Goal: Transaction & Acquisition: Download file/media

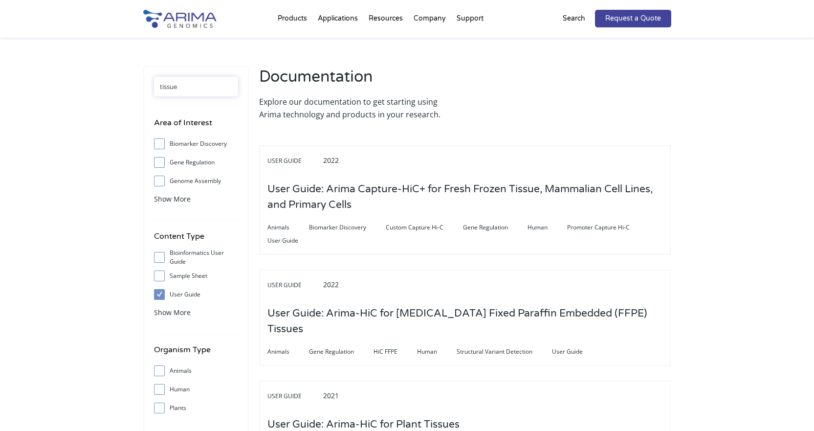
drag, startPoint x: 203, startPoint y: 85, endPoint x: 130, endPoint y: 80, distance: 72.5
click at [130, 80] on div "tissue Area of Interest Biomarker Discovery Gene Regulation Genome Assembly Str…" at bounding box center [407, 420] width 814 height 765
click at [138, 197] on div "Area of Interest Biomarker Discovery Gene Regulation Genome Assembly Structural…" at bounding box center [407, 420] width 814 height 765
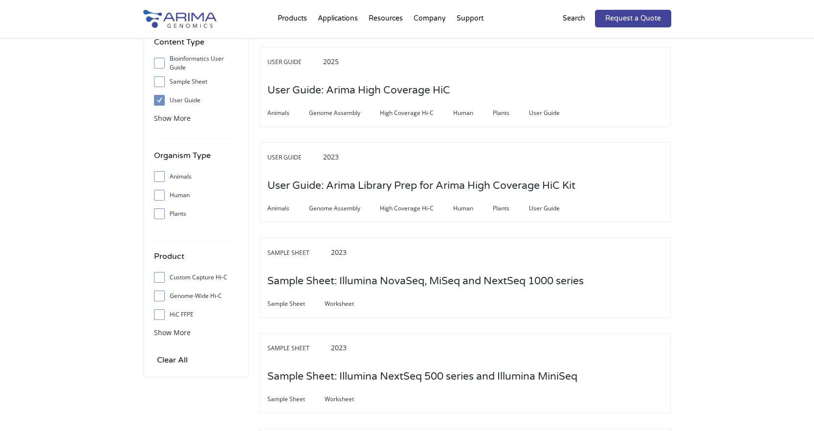
scroll to position [196, 0]
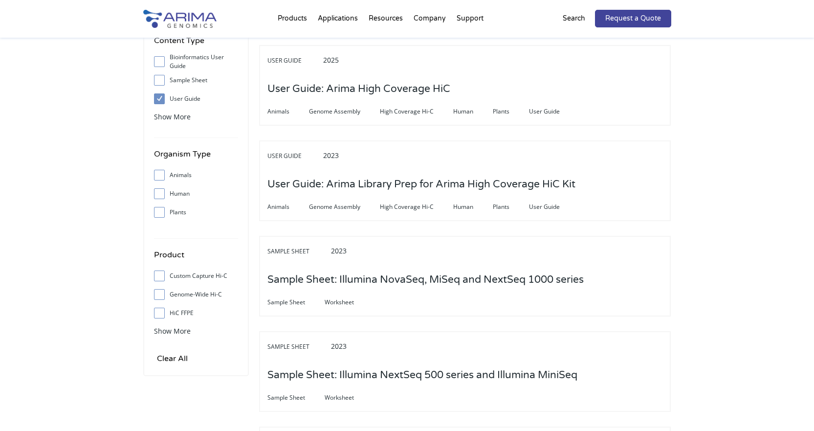
click at [166, 332] on span "Show More" at bounding box center [172, 330] width 37 height 9
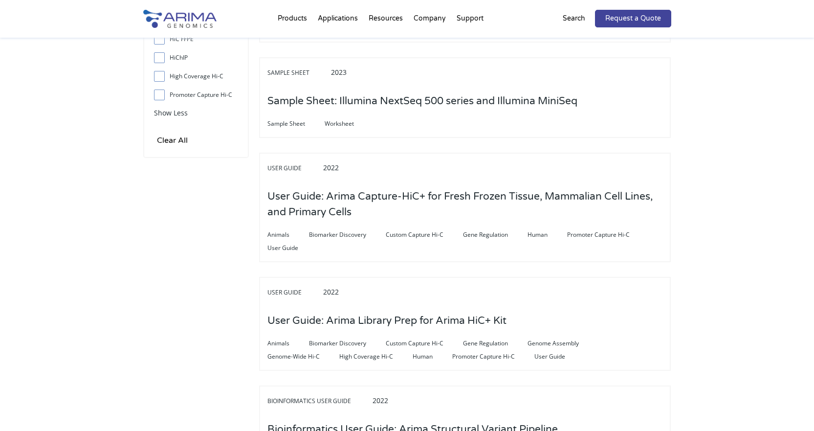
scroll to position [509, 0]
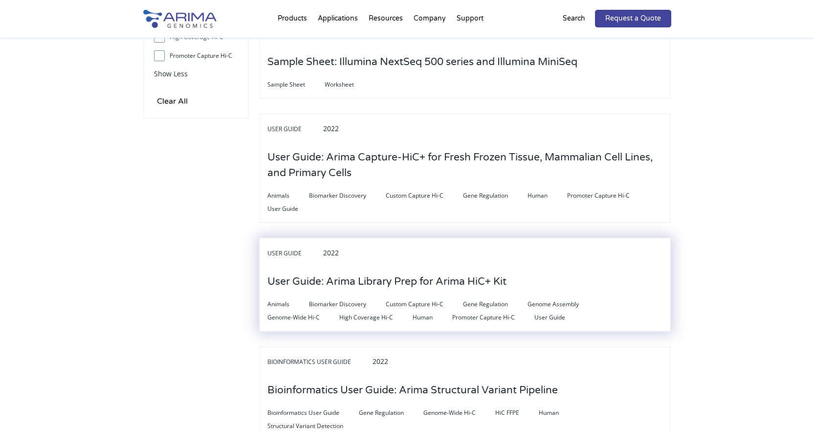
click at [469, 283] on h3 "User Guide: Arima Library Prep for Arima HiC+ Kit" at bounding box center [387, 282] width 239 height 30
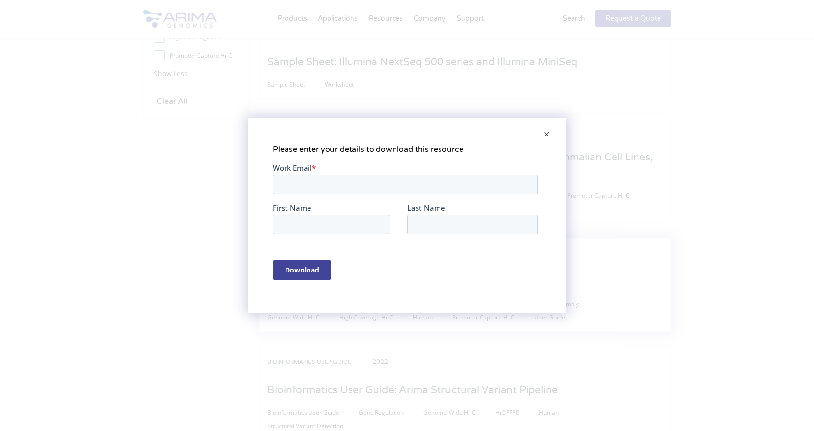
scroll to position [0, 0]
click at [401, 181] on input "Work Email *" at bounding box center [404, 185] width 265 height 20
type input "[PERSON_NAME][EMAIL_ADDRESS][DOMAIN_NAME]"
click at [360, 217] on input "First Name" at bounding box center [330, 225] width 117 height 20
type input "[PERSON_NAME]"
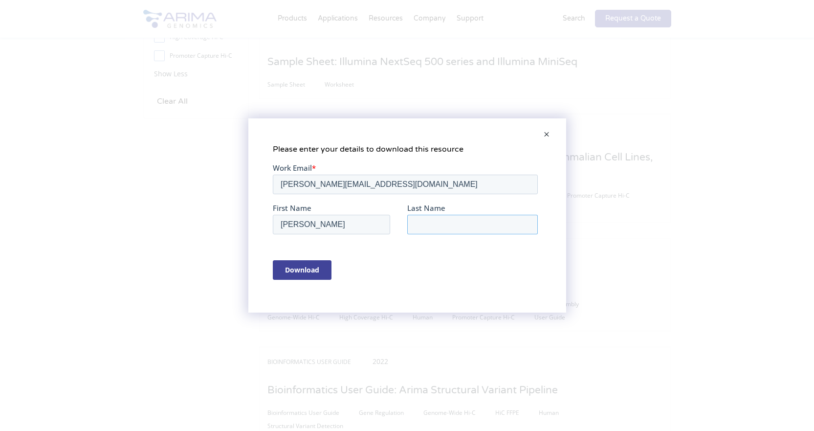
click at [417, 233] on input "Last Name" at bounding box center [472, 225] width 131 height 20
type input "[PERSON_NAME]"
click at [326, 258] on div "Download" at bounding box center [406, 270] width 269 height 36
click at [321, 266] on input "Download" at bounding box center [301, 270] width 59 height 20
